Goal: Check status: Check status

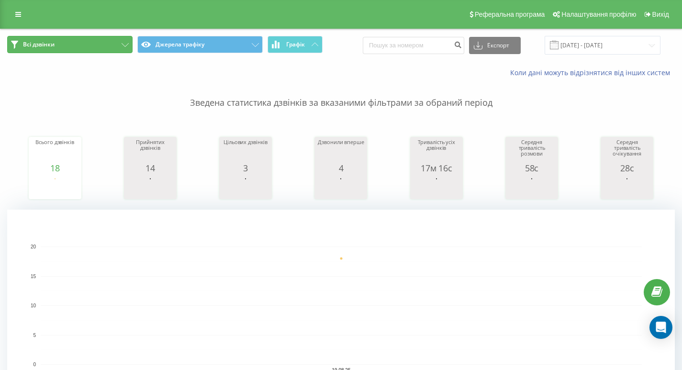
click at [114, 41] on button "Всі дзвінки" at bounding box center [69, 44] width 125 height 17
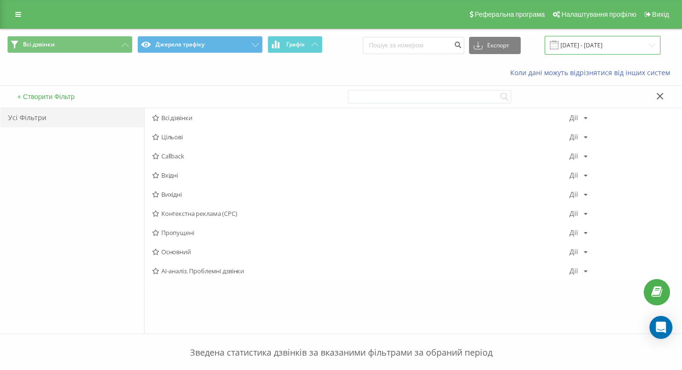
click at [596, 43] on input "[DATE] - [DATE]" at bounding box center [602, 45] width 116 height 19
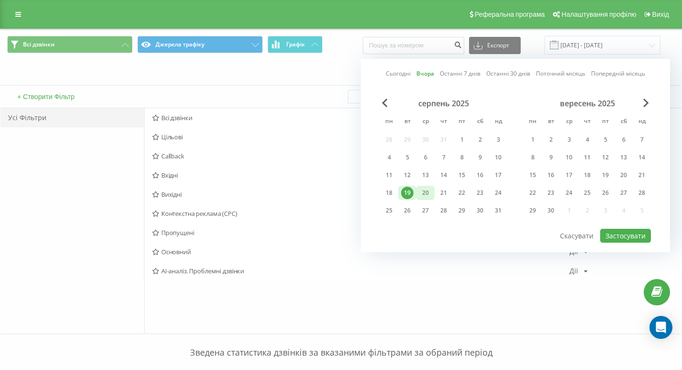
click at [429, 200] on div "20" at bounding box center [425, 193] width 18 height 14
click at [633, 235] on button "Застосувати" at bounding box center [625, 236] width 51 height 14
type input "[DATE] - [DATE]"
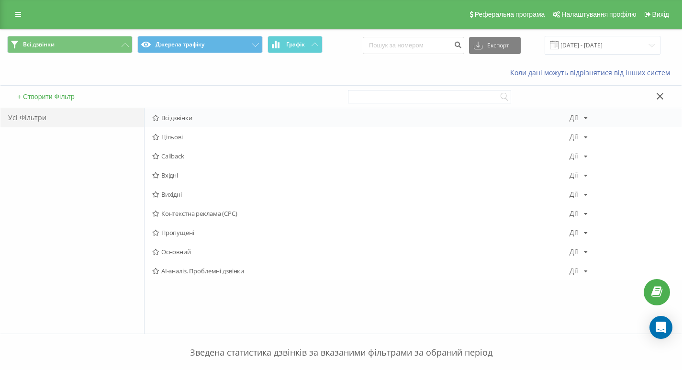
click at [155, 118] on icon at bounding box center [155, 118] width 7 height 6
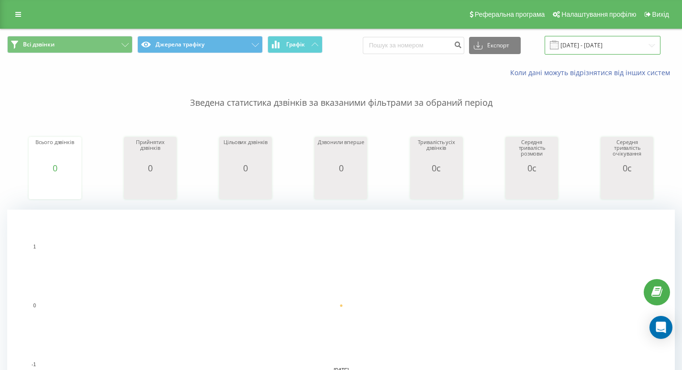
click at [590, 44] on input "[DATE] - [DATE]" at bounding box center [602, 45] width 116 height 19
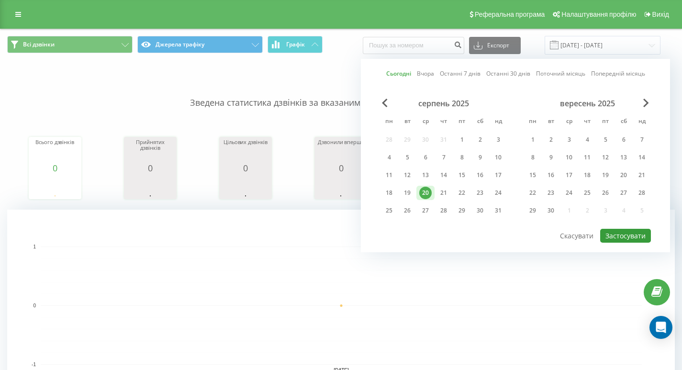
click at [622, 233] on button "Застосувати" at bounding box center [625, 236] width 51 height 14
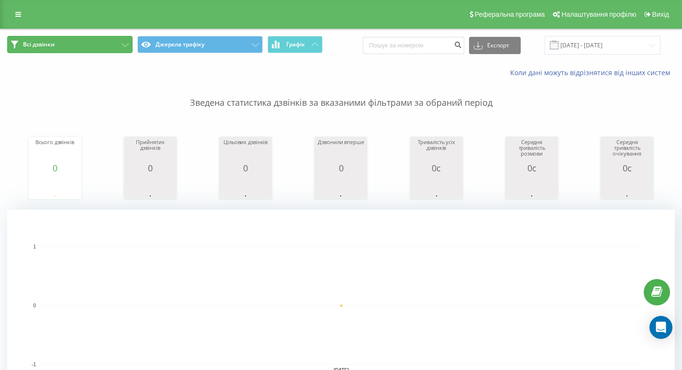
click at [111, 40] on button "Всі дзвінки" at bounding box center [69, 44] width 125 height 17
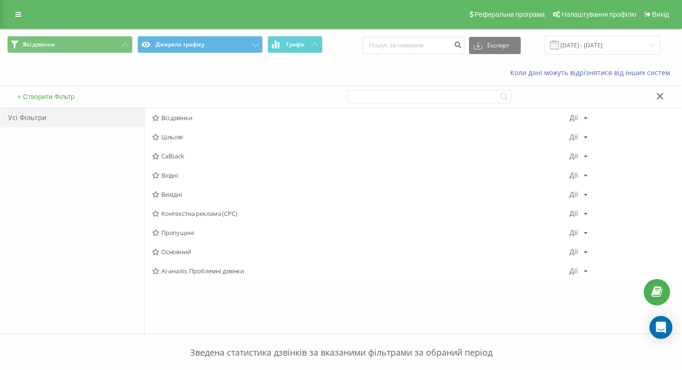
click at [658, 94] on icon at bounding box center [659, 96] width 7 height 7
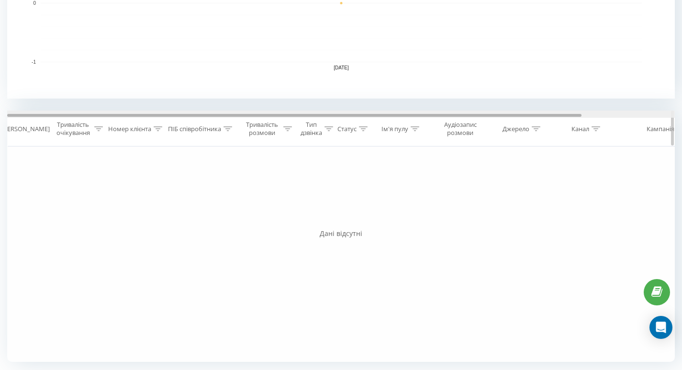
drag, startPoint x: 532, startPoint y: 116, endPoint x: 352, endPoint y: 137, distance: 181.6
click at [352, 137] on div "Дата дзвінка Тривалість очікування Номер клієнта ПІБ співробітника Тривалість р…" at bounding box center [340, 129] width 667 height 36
